Goal: Find contact information: Find contact information

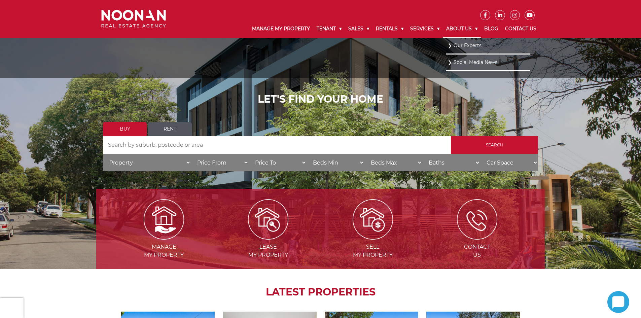
click at [462, 29] on link "About Us" at bounding box center [462, 29] width 38 height 18
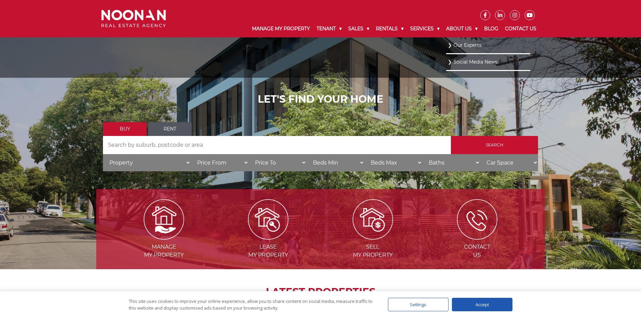
click at [467, 43] on link "Our Experts" at bounding box center [488, 45] width 81 height 9
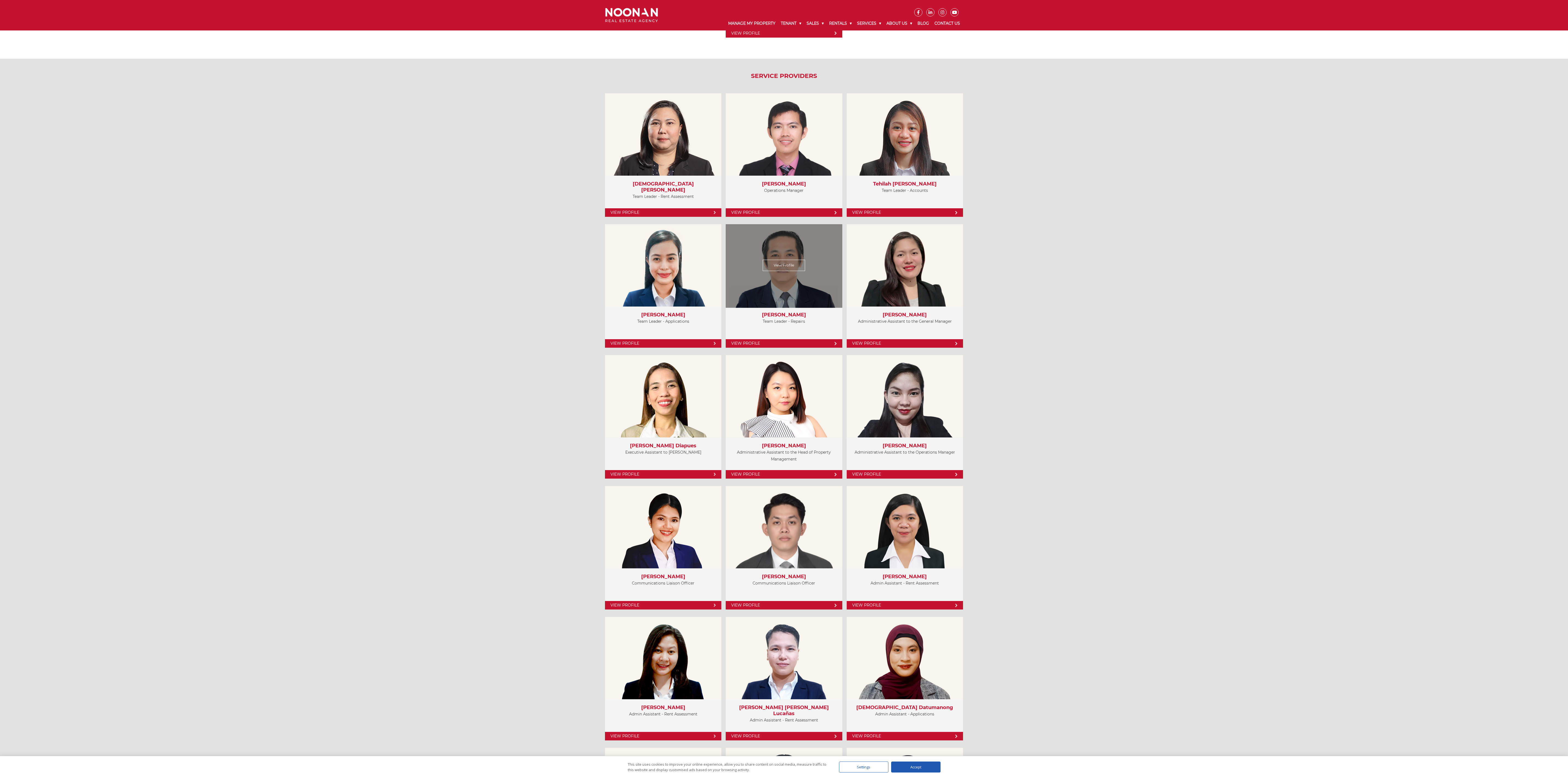
scroll to position [1207, 0]
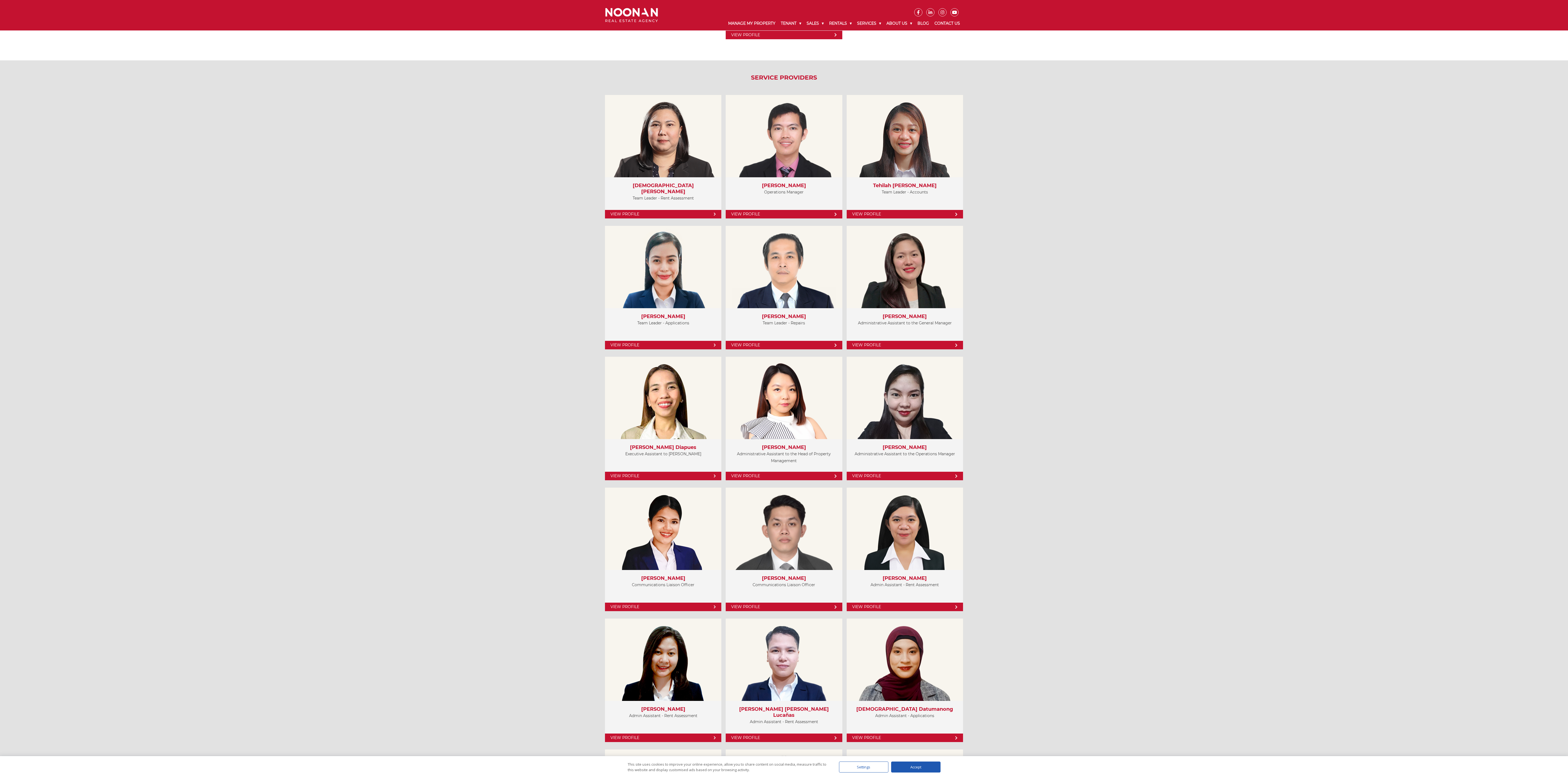
click at [408, 259] on div "Service Providers View Profile [DEMOGRAPHIC_DATA] [PERSON_NAME] Team Leader - R…" at bounding box center [784, 738] width 1568 height 1356
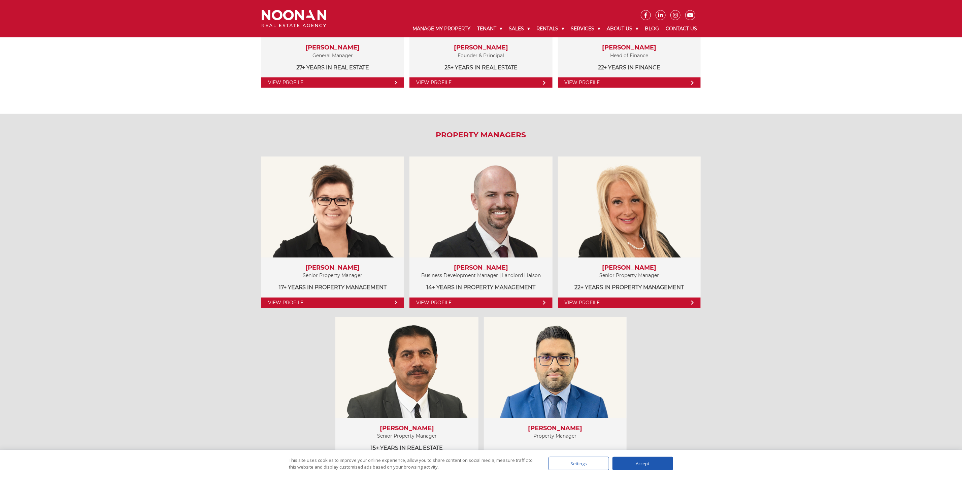
scroll to position [253, 0]
